Goal: Use online tool/utility: Utilize a website feature to perform a specific function

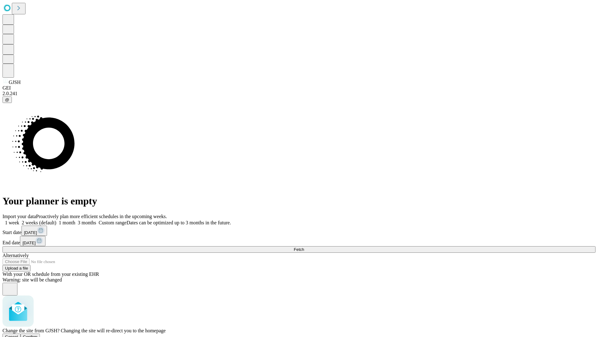
click at [38, 334] on span "Confirm" at bounding box center [30, 336] width 15 height 5
click at [19, 220] on label "1 week" at bounding box center [10, 222] width 17 height 5
click at [304, 247] on span "Fetch" at bounding box center [299, 249] width 10 height 5
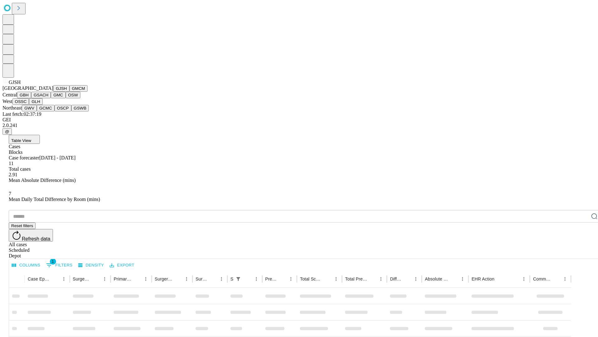
click at [69, 92] on button "GMCM" at bounding box center [78, 88] width 18 height 7
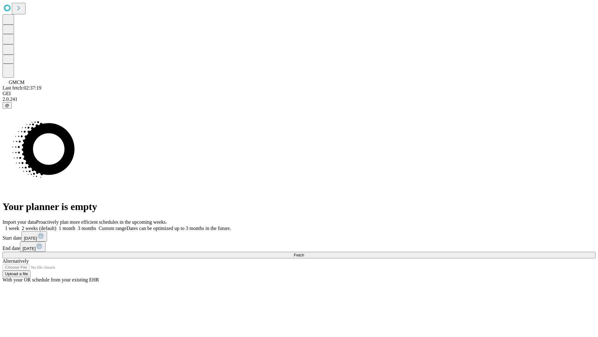
click at [19, 225] on label "1 week" at bounding box center [10, 227] width 17 height 5
click at [304, 252] on span "Fetch" at bounding box center [299, 254] width 10 height 5
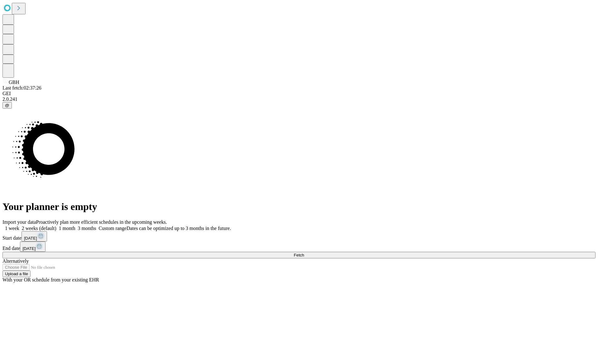
click at [19, 225] on label "1 week" at bounding box center [10, 227] width 17 height 5
click at [304, 252] on span "Fetch" at bounding box center [299, 254] width 10 height 5
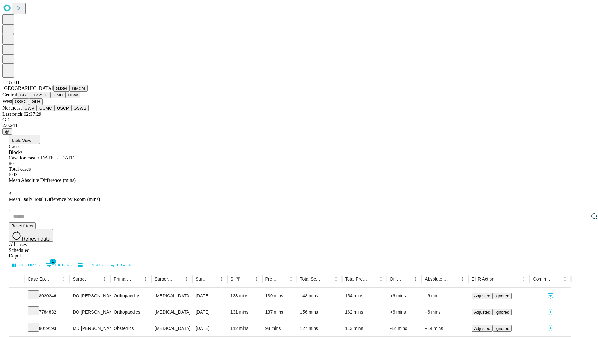
click at [48, 98] on button "GSACH" at bounding box center [41, 95] width 20 height 7
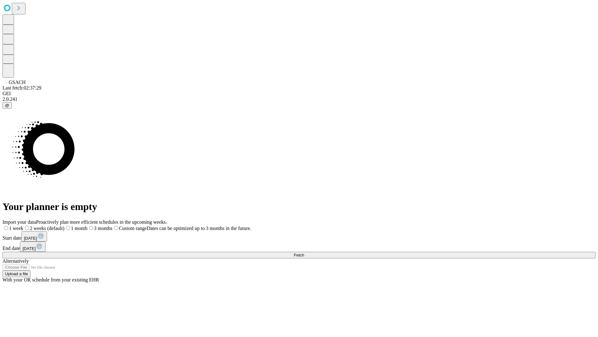
click at [23, 225] on label "1 week" at bounding box center [12, 227] width 21 height 5
click at [304, 252] on span "Fetch" at bounding box center [299, 254] width 10 height 5
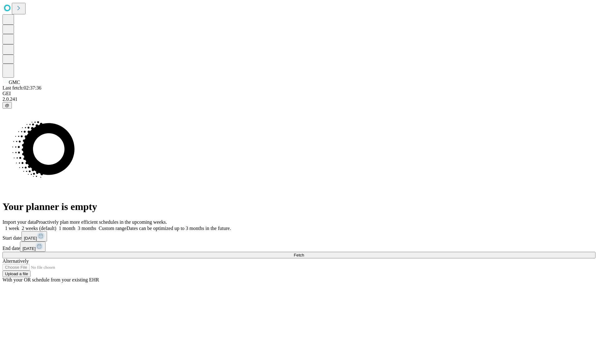
click at [19, 225] on label "1 week" at bounding box center [10, 227] width 17 height 5
click at [304, 252] on span "Fetch" at bounding box center [299, 254] width 10 height 5
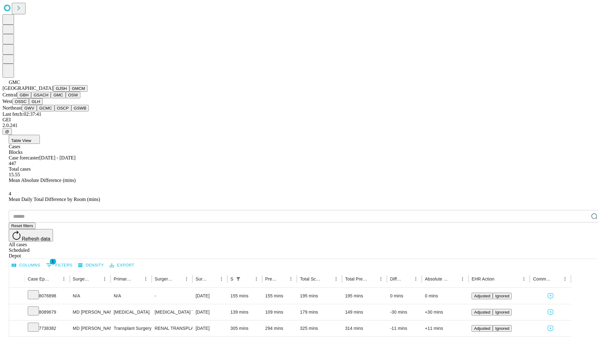
click at [66, 98] on button "OSW" at bounding box center [73, 95] width 15 height 7
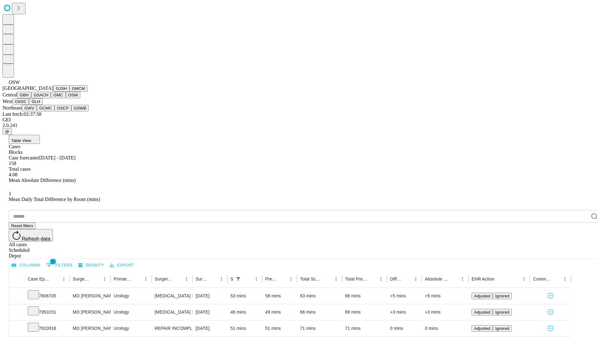
click at [29, 105] on button "OSSC" at bounding box center [20, 101] width 17 height 7
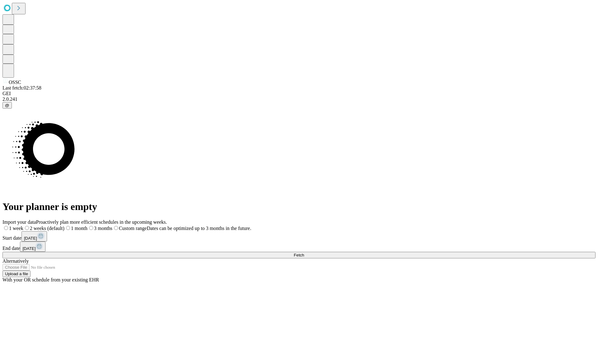
click at [23, 225] on label "1 week" at bounding box center [12, 227] width 21 height 5
click at [304, 252] on span "Fetch" at bounding box center [299, 254] width 10 height 5
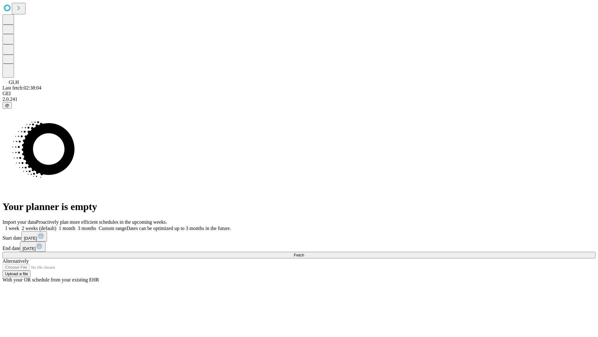
click at [304, 252] on span "Fetch" at bounding box center [299, 254] width 10 height 5
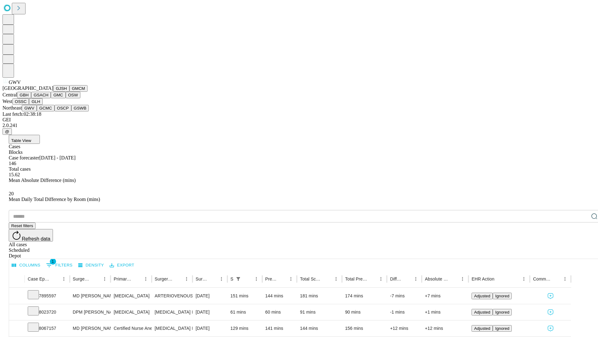
click at [48, 111] on button "GCMC" at bounding box center [46, 108] width 18 height 7
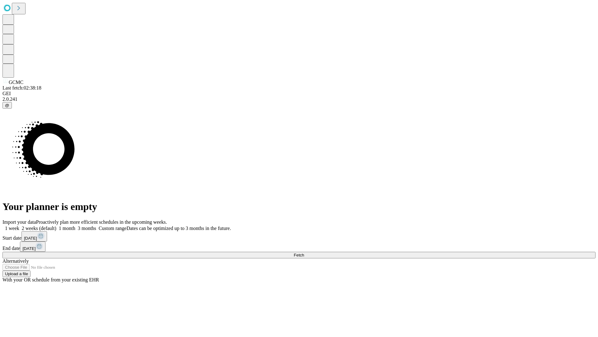
click at [304, 252] on span "Fetch" at bounding box center [299, 254] width 10 height 5
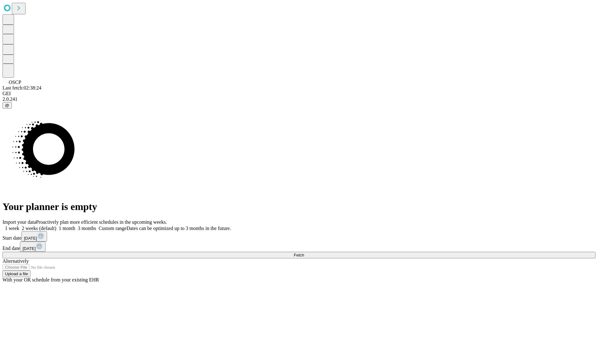
click at [19, 225] on label "1 week" at bounding box center [10, 227] width 17 height 5
click at [304, 252] on span "Fetch" at bounding box center [299, 254] width 10 height 5
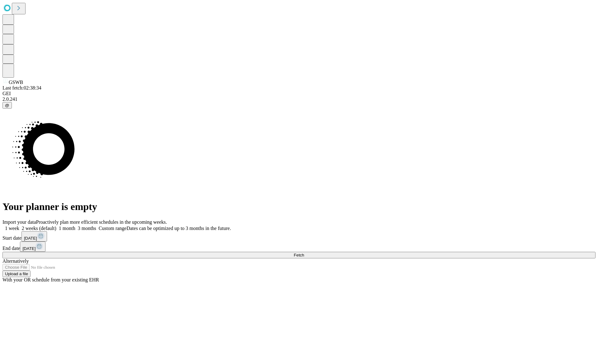
click at [304, 252] on span "Fetch" at bounding box center [299, 254] width 10 height 5
